Goal: Information Seeking & Learning: Learn about a topic

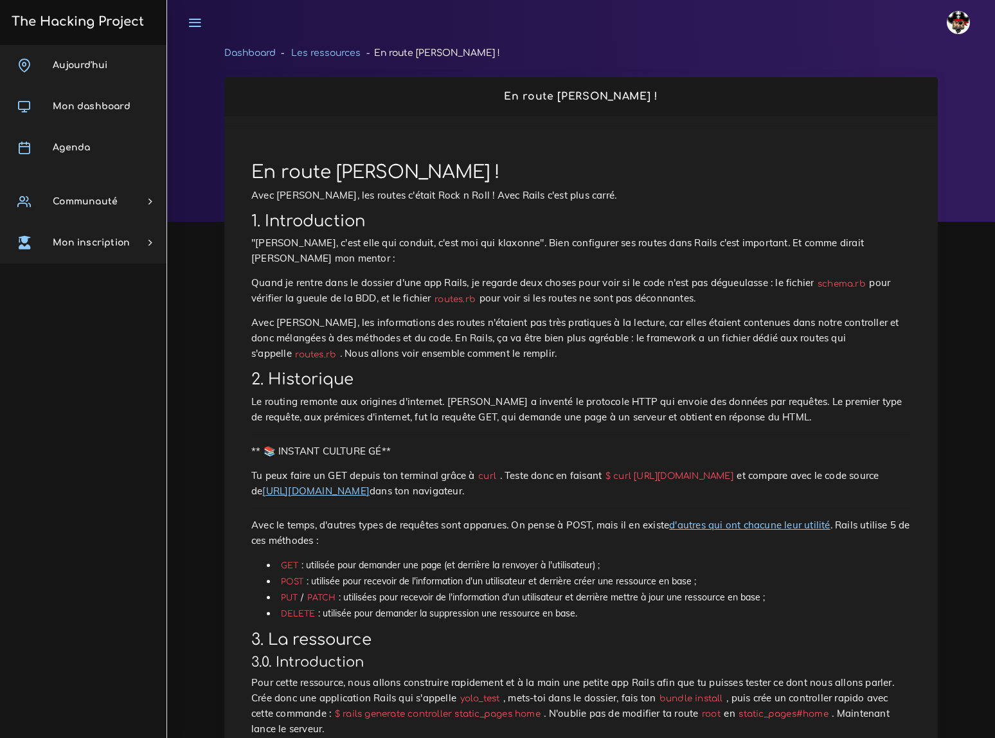
scroll to position [116, 0]
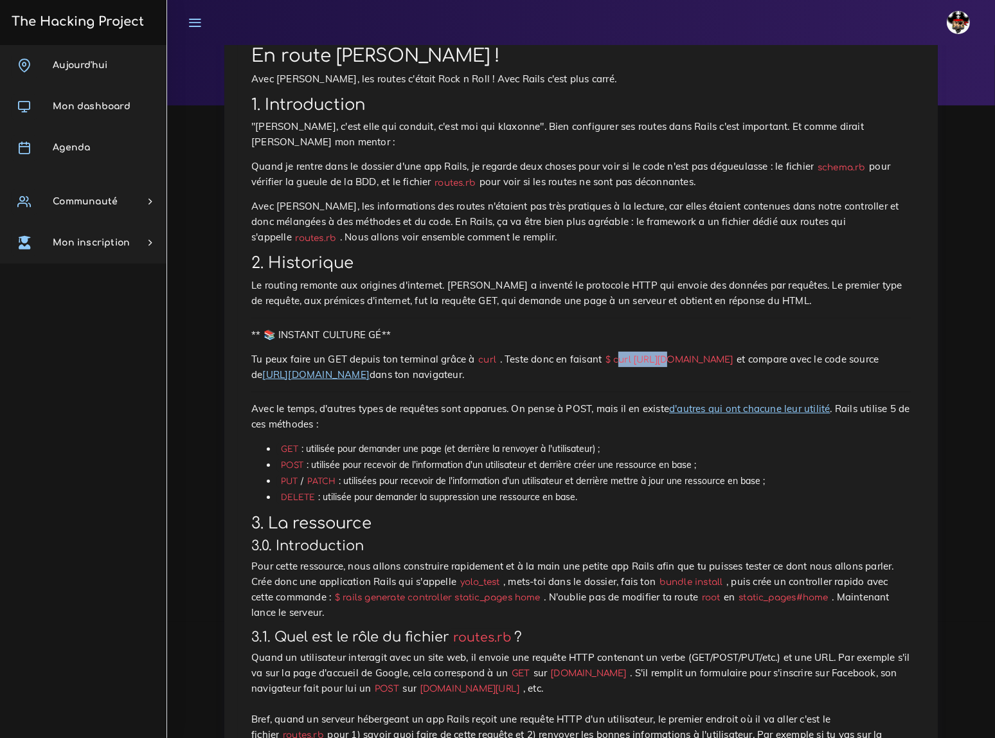
drag, startPoint x: 588, startPoint y: 318, endPoint x: 631, endPoint y: 321, distance: 43.8
click at [631, 353] on code "$ curl [URL][DOMAIN_NAME]" at bounding box center [669, 360] width 135 height 14
drag, startPoint x: 585, startPoint y: 318, endPoint x: 687, endPoint y: 320, distance: 102.3
click at [687, 353] on code "$ curl [URL][DOMAIN_NAME]" at bounding box center [669, 360] width 135 height 14
copy code "curl [URL][DOMAIN_NAME]"
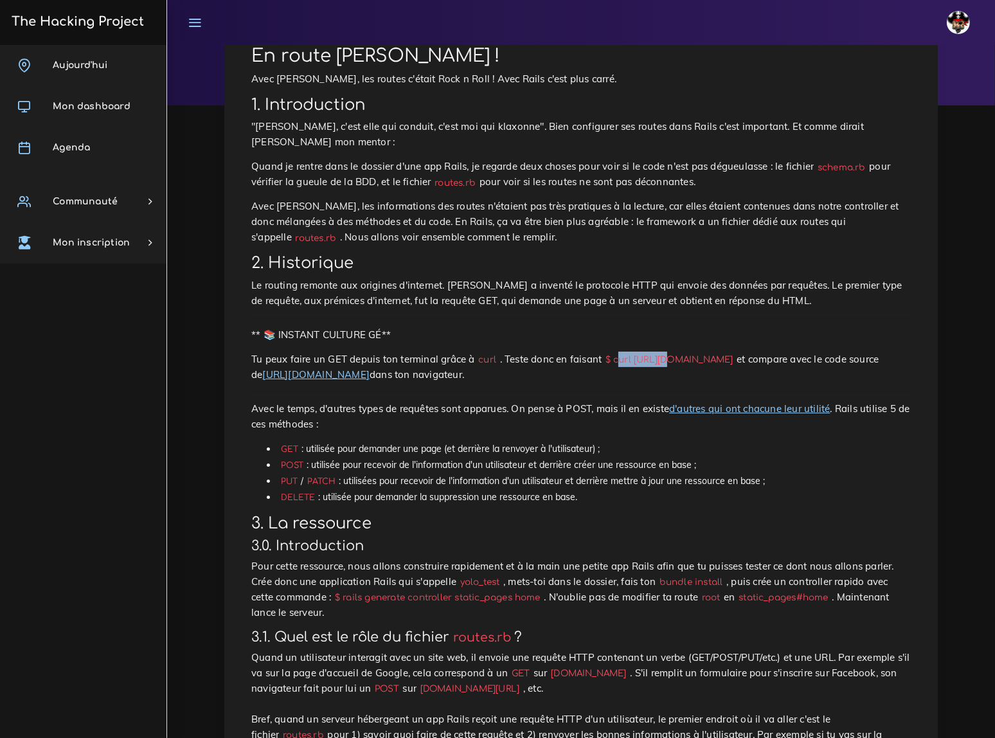
click at [302, 368] on link "[URL][DOMAIN_NAME]" at bounding box center [315, 374] width 107 height 12
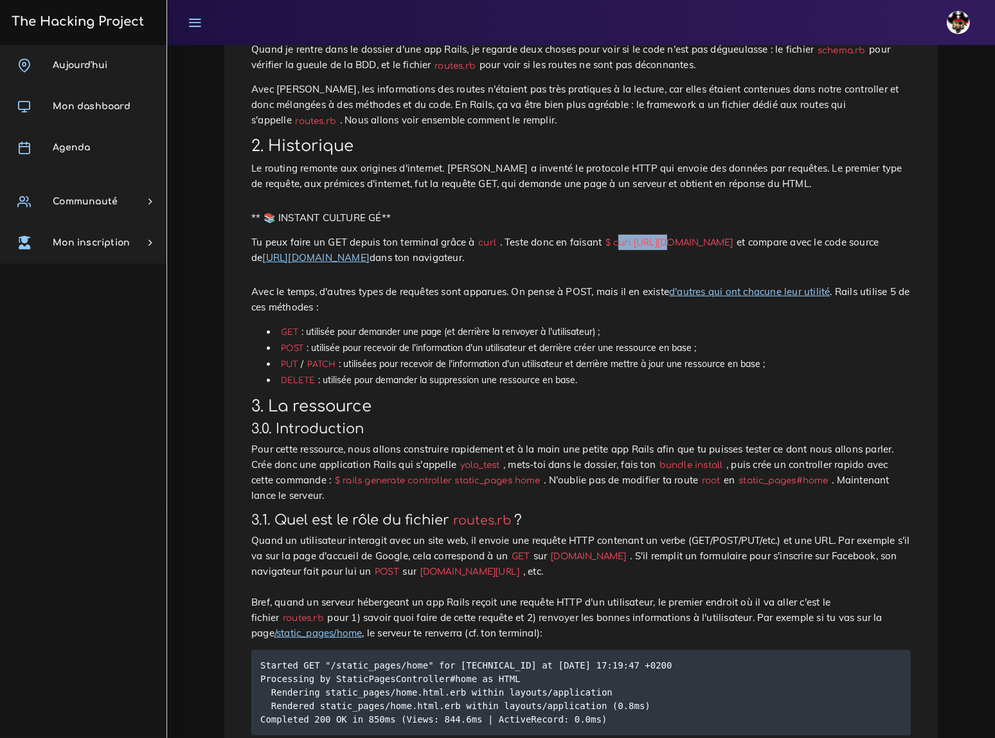
scroll to position [350, 0]
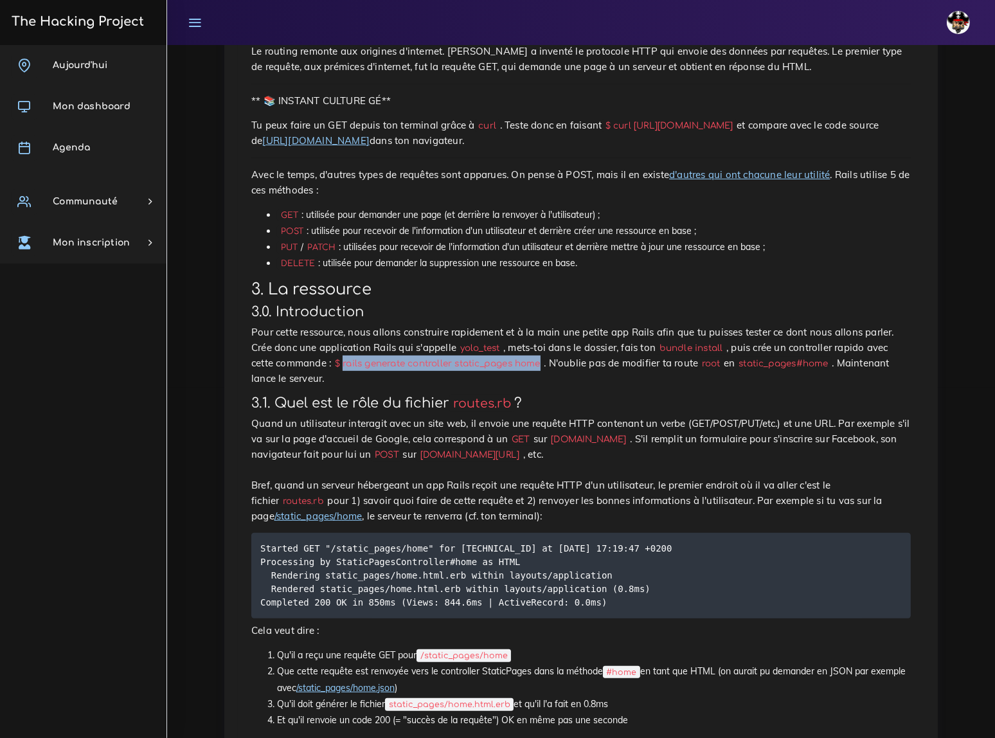
drag, startPoint x: 863, startPoint y: 295, endPoint x: 413, endPoint y: 306, distance: 449.6
click at [413, 357] on code "$ rails generate controller static_pages home" at bounding box center [437, 364] width 213 height 14
copy code "rails generate controller static_pages home"
drag, startPoint x: 604, startPoint y: 308, endPoint x: 685, endPoint y: 307, distance: 81.7
click at [736, 357] on code "static_pages#home" at bounding box center [784, 364] width 97 height 14
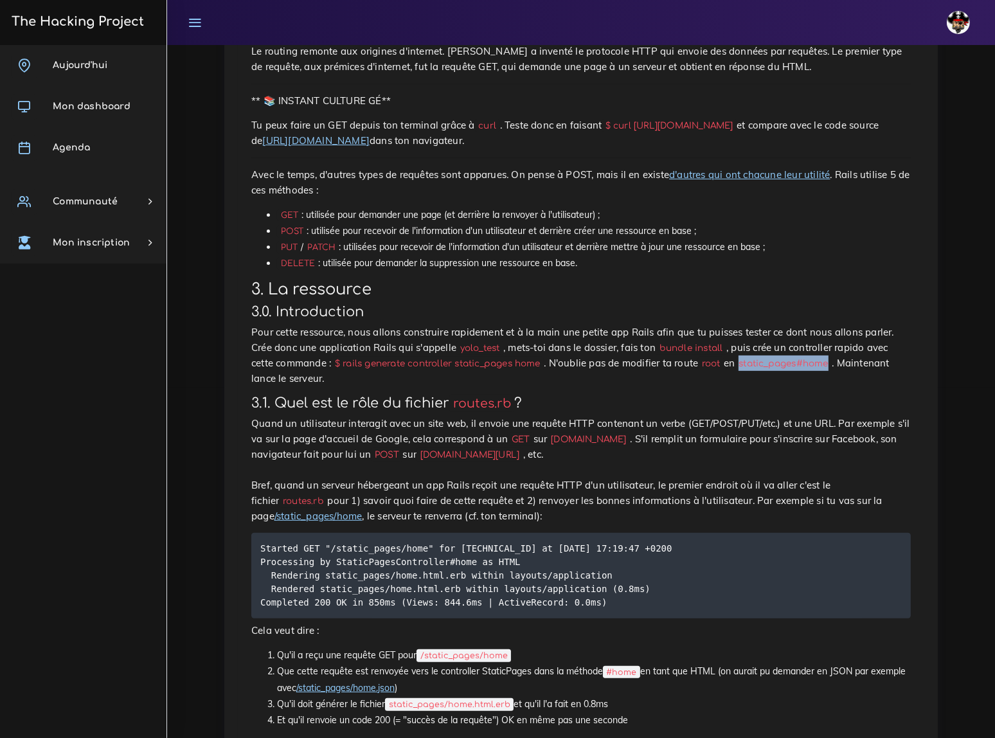
copy code "static_pages#home"
